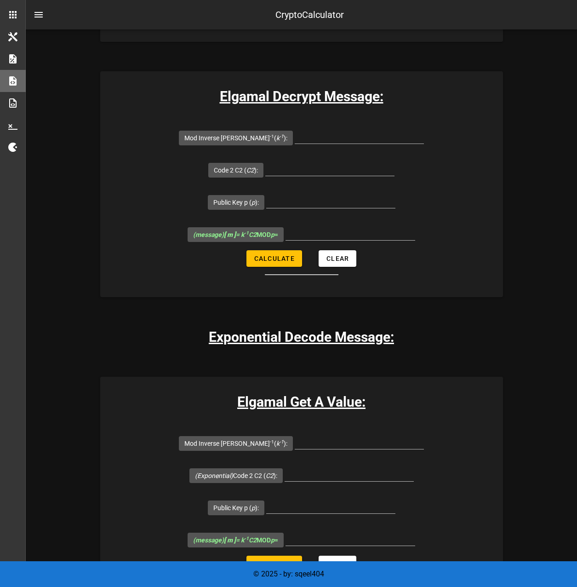
scroll to position [1941, 0]
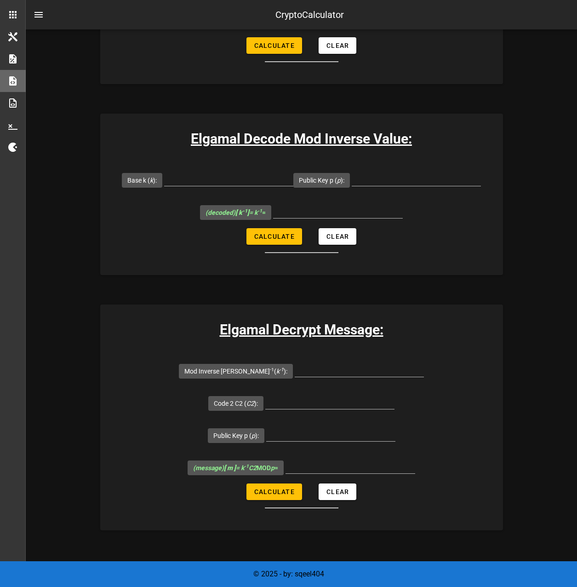
scroll to position [1711, 0]
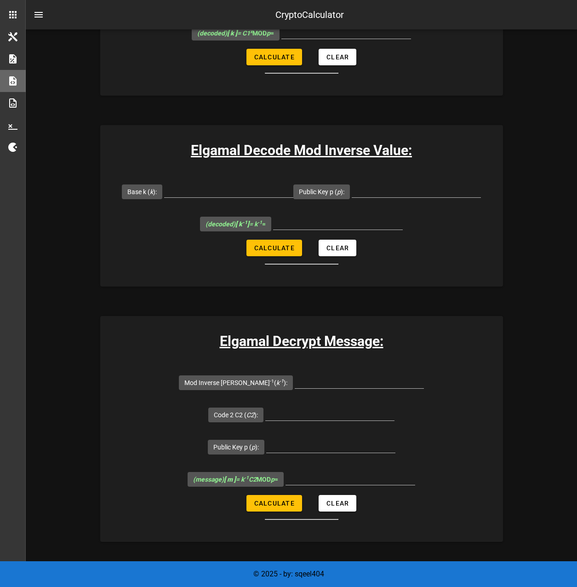
paste input "1145051818737763736255535873253509987353892079902914088466886478946226298716918…"
type input "1145051818737763736255535873253509987353892079902914088466886478946226298716918…"
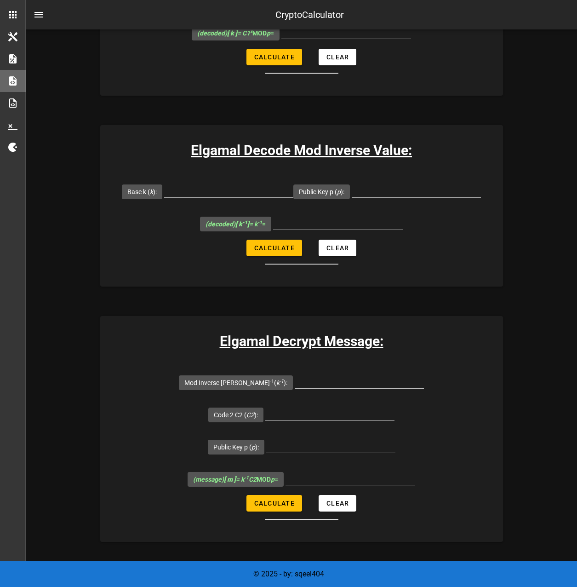
scroll to position [0, 0]
paste input "1597863565483355948019753620007419657629767026188729033482480867296541344924718…"
type input "1597863565483355948019753620007419657629767026188729033482480867296541344924718…"
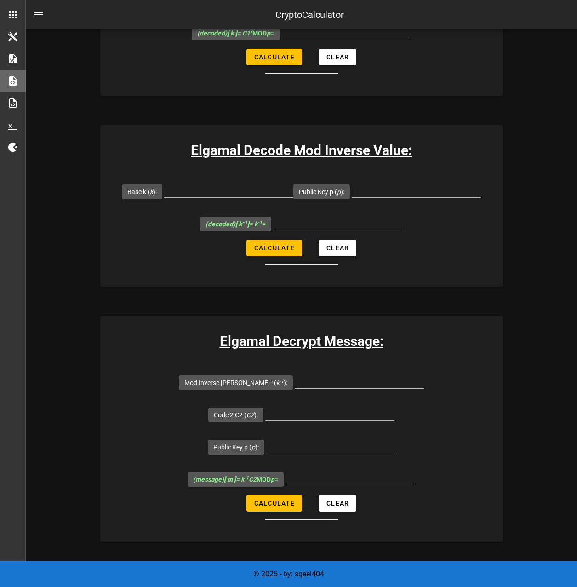
drag, startPoint x: 215, startPoint y: 325, endPoint x: 228, endPoint y: 335, distance: 16.4
paste input "1913202657570575653750861252797628201660046413749055742687859791083781272911362…"
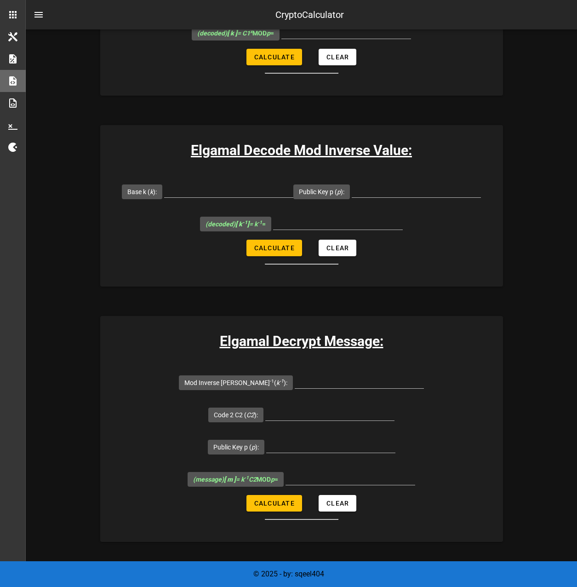
scroll to position [0, 3709]
type input "1913202657570575653750861252797628201660046413749055742687859791083781272911362…"
type input "1579063223313838593847689904015725884002582045479431645494474772804602341420267…"
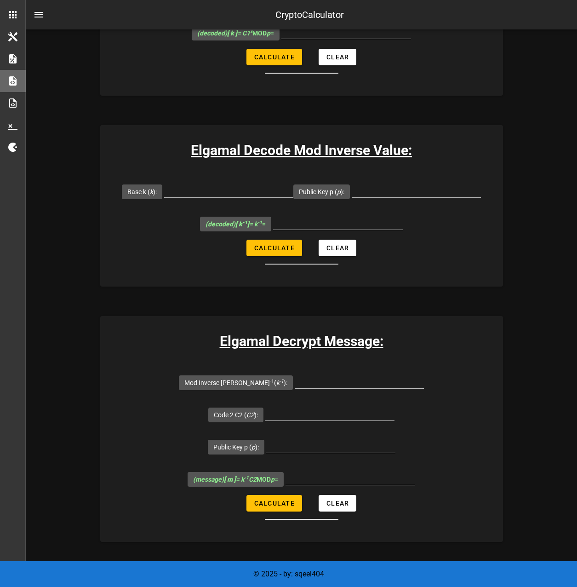
paste input "1579063223313838593847689904015725884002582045479431645494474772804602341420267…"
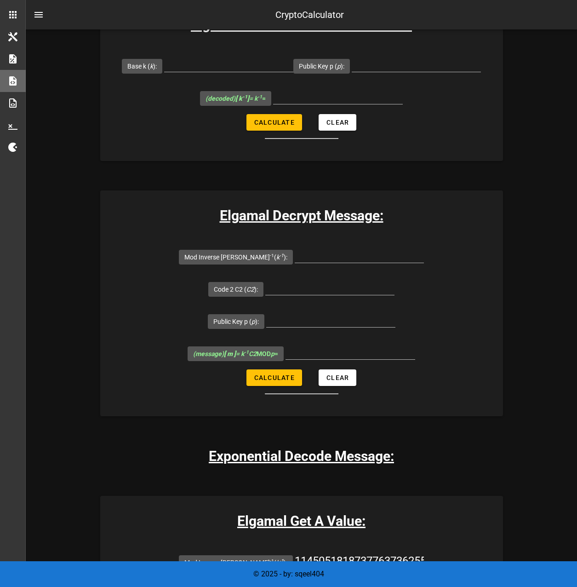
scroll to position [1895, 0]
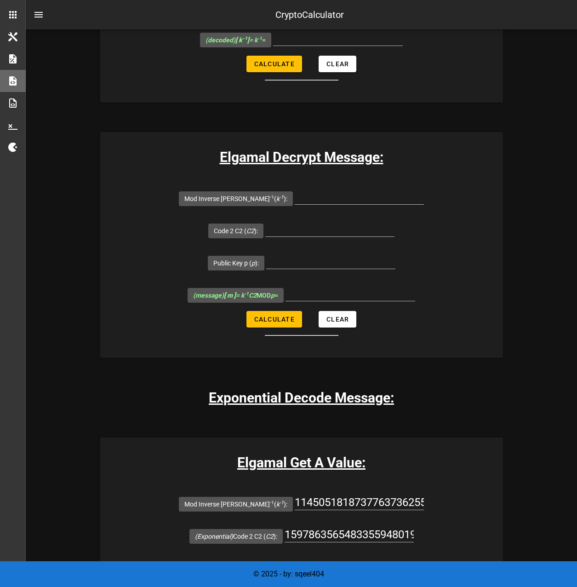
type input "1579063223313838593847689904015725884002582045479431645494474772804602341420267…"
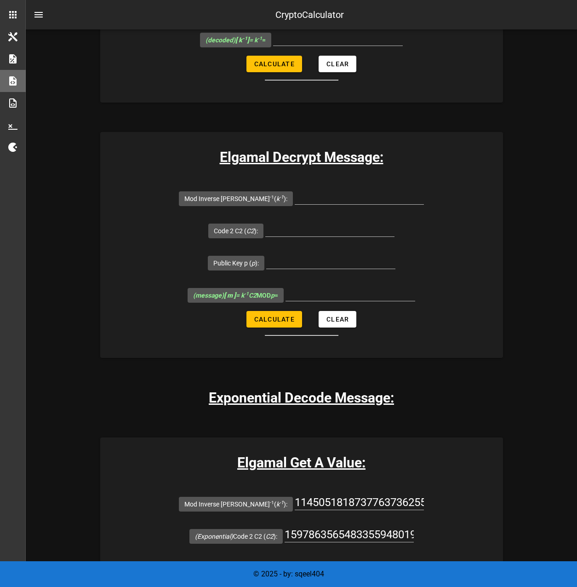
paste input "g = 191320265757057565375086125279762820166004641374905574268785979108378127291…"
type input "1913202657570575653750861252797628201660046413749055742687859791083781272911362…"
paste input "8176569381815585471564962101959966574059019538427388007865492168936949797718593…"
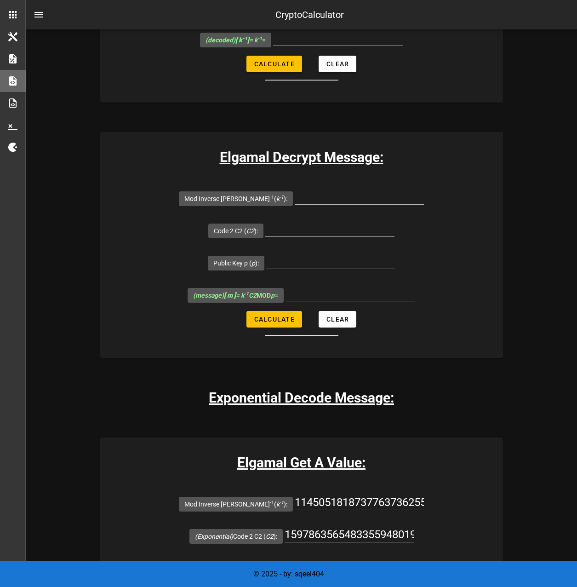
scroll to position [0, 3699]
type input "8176569381815585471564962101959966574059019538427388007865492168936949797718593…"
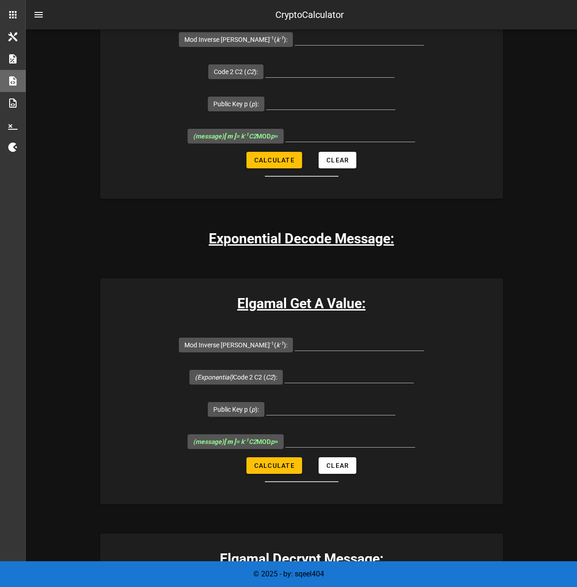
scroll to position [2079, 0]
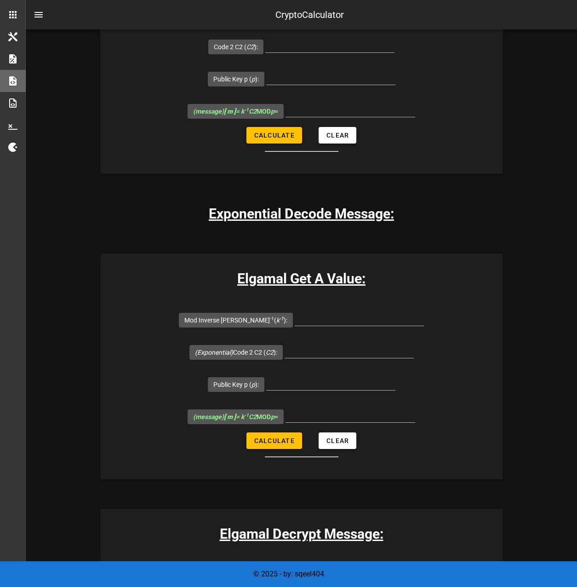
paste input "8176569381815585471564962101959966574059019538427388007865492168936949797718593…"
type input "8176569381815585471564962101959966574059019538427388007865492168936949797718593…"
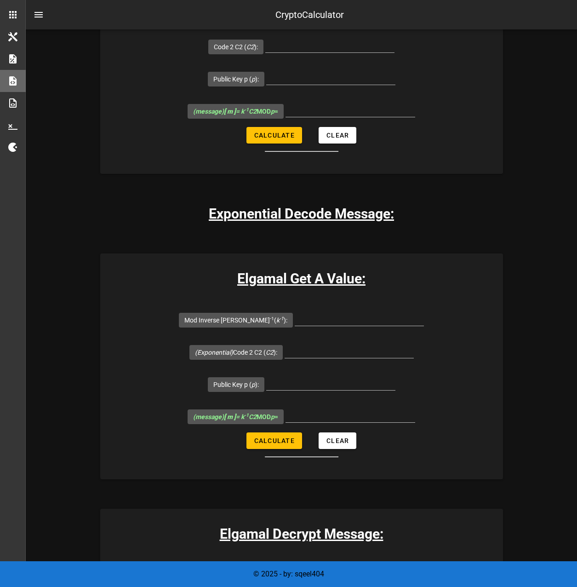
click at [370, 566] on input "G Value g ( g ):" at bounding box center [414, 573] width 129 height 15
click at [408, 566] on input "G Value g ( g ):" at bounding box center [414, 573] width 129 height 15
paste input "1913202657570575653750861252797628201660046413749055742687859791083781272911362…"
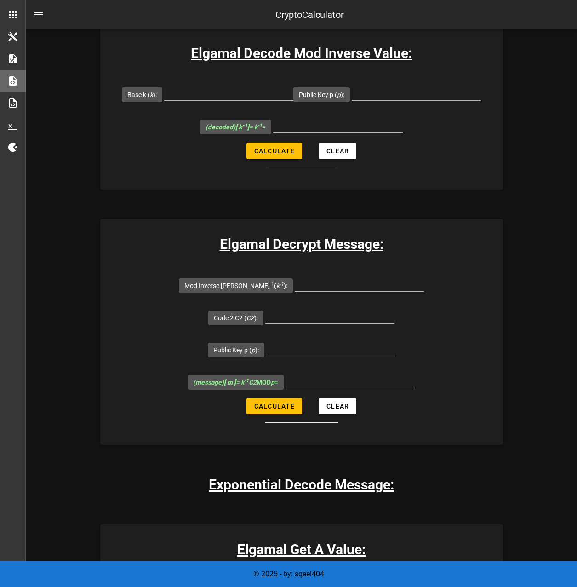
scroll to position [1803, 0]
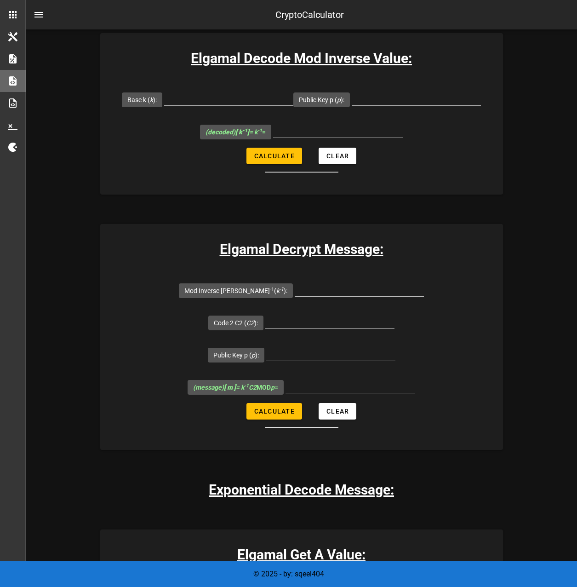
type input "1913202657570575653750861252797628201660046413749055742687859791083781272911362…"
click at [295, 587] on input "Mod Inverse [PERSON_NAME] -1 ( k -1 ):" at bounding box center [359, 594] width 129 height 15
paste input "1145051818737763736255535873253509987353892079902914088466886478946226298716918…"
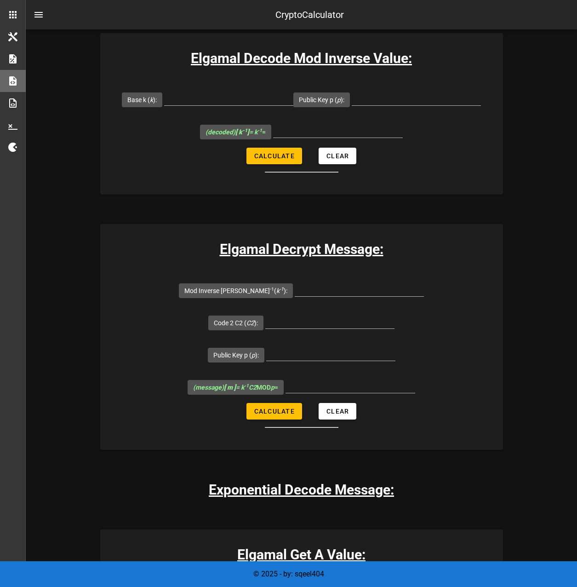
type input "1145051818737763736255535873253509987353892079902914088466886478946226298716918…"
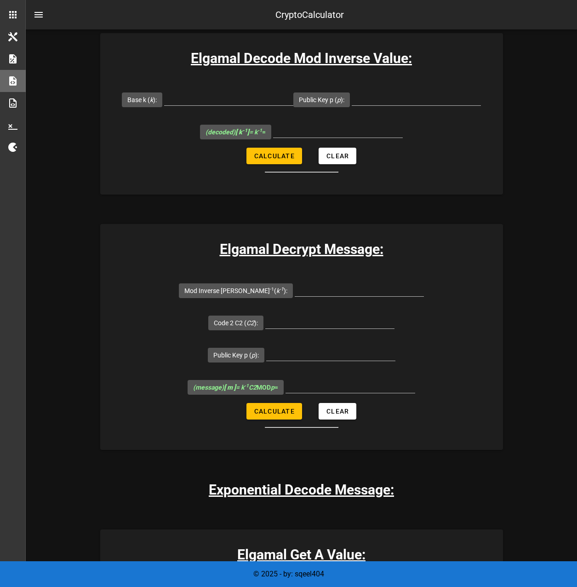
paste input "1597863565483355948019753620007419657629767026188729033482480867296541344924718…"
type input "1597863565483355948019753620007419657629767026188729033482480867296541344924718…"
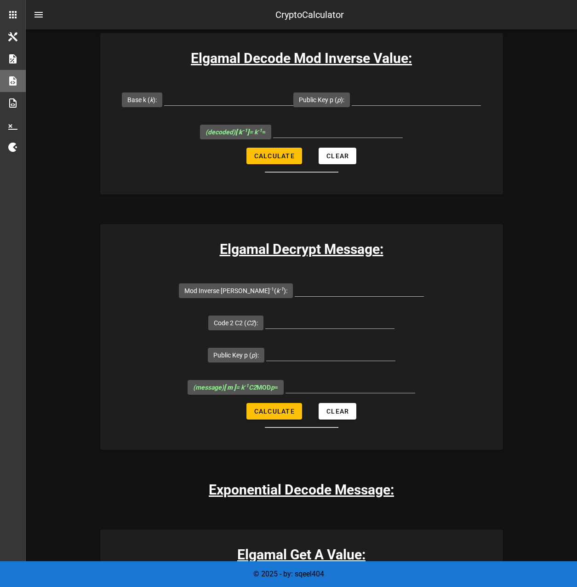
paste input "1597863565483355948019753620007419657629767026188729033482480867296541344924718…"
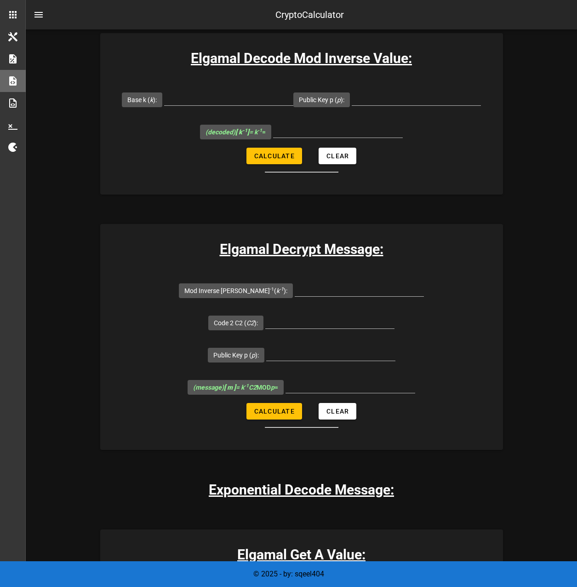
paste input "8176569381815585471564962101959966574059019538427388007865492168936949797718593…"
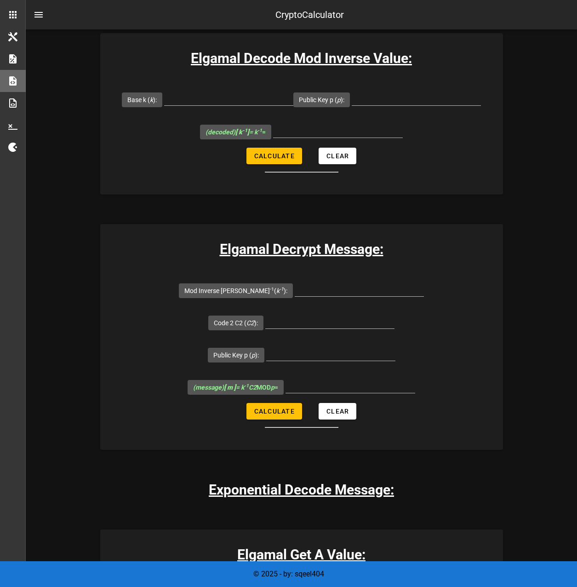
paste input "9132026575705756537508612527976282016600464137490557426878597910837812729113625…"
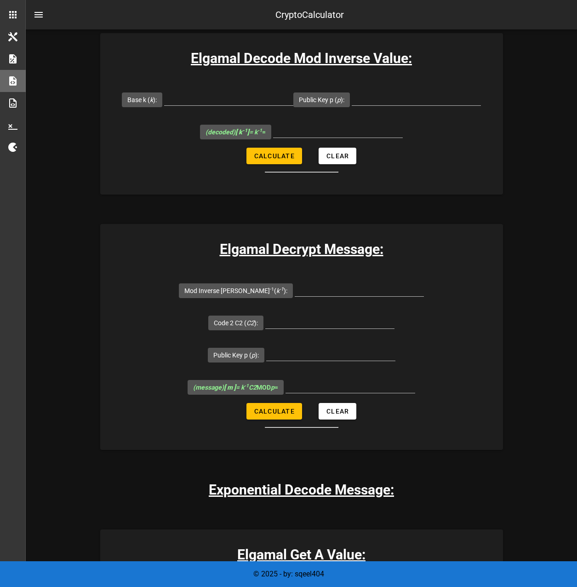
scroll to position [0, 3709]
type input "1913202657570575653750861252797628201660046413749055742687859791083781272911362…"
type input "1579063223313838593847689904015725884002582045479431645494474772804602341420267…"
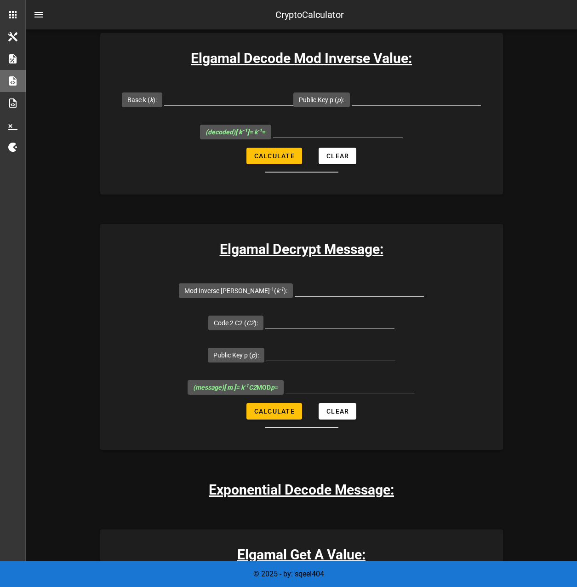
paste input "1579063223313838593847689904015725884002582045479431645494474772804602341420267…"
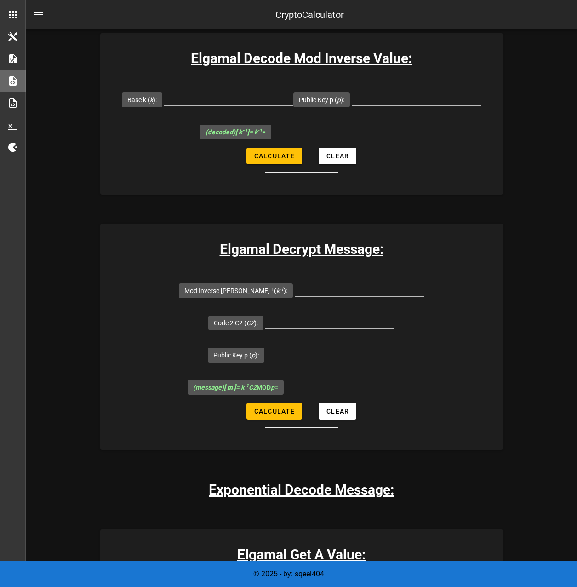
scroll to position [0, 3709]
type input "1579063223313838593847689904015725884002582045479431645494474772804602341420267…"
